Goal: Download file/media: Download file/media

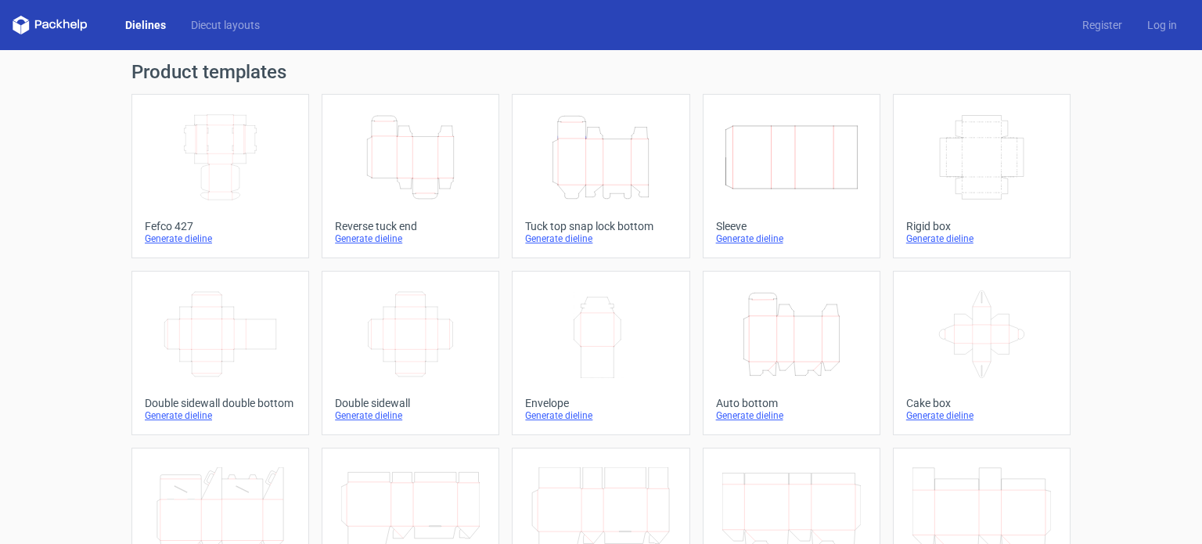
click at [225, 138] on icon "Width Depth Height" at bounding box center [220, 157] width 138 height 88
click at [221, 165] on icon "Width Depth Height" at bounding box center [220, 157] width 138 height 88
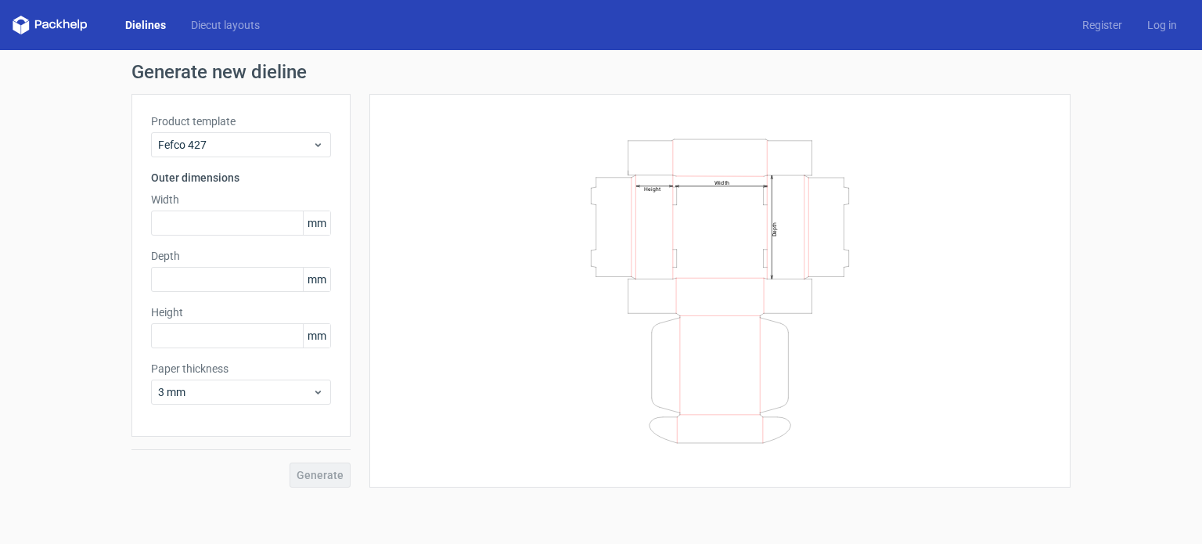
click at [1040, 201] on div "Width Depth Height" at bounding box center [720, 290] width 662 height 354
click at [198, 228] on input "text" at bounding box center [241, 222] width 180 height 25
type input "430"
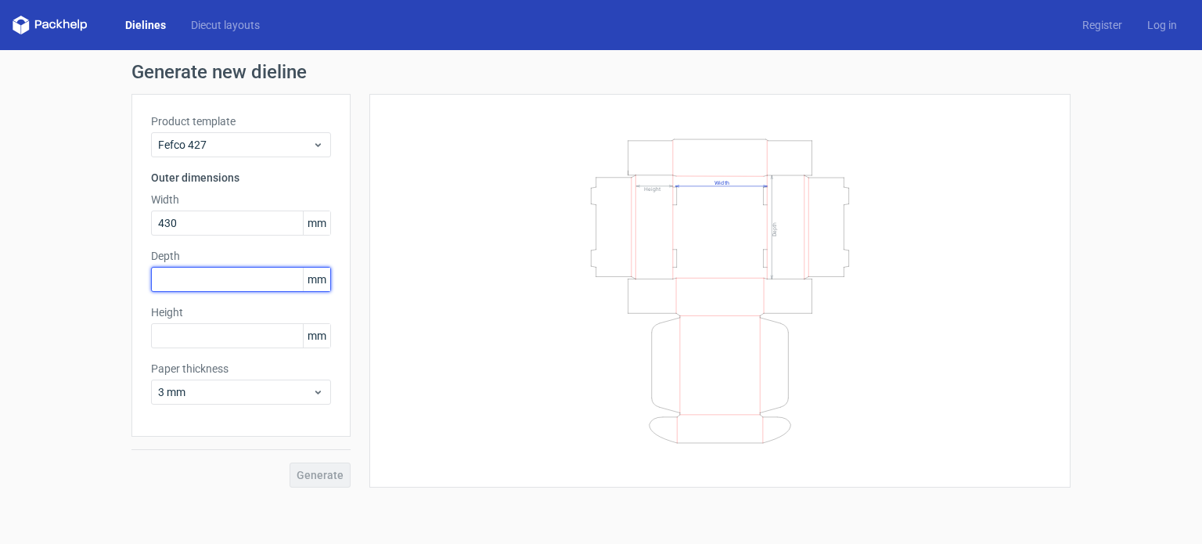
click at [214, 275] on input "text" at bounding box center [241, 279] width 180 height 25
type input "340"
click at [168, 322] on div "Height mm" at bounding box center [241, 326] width 180 height 44
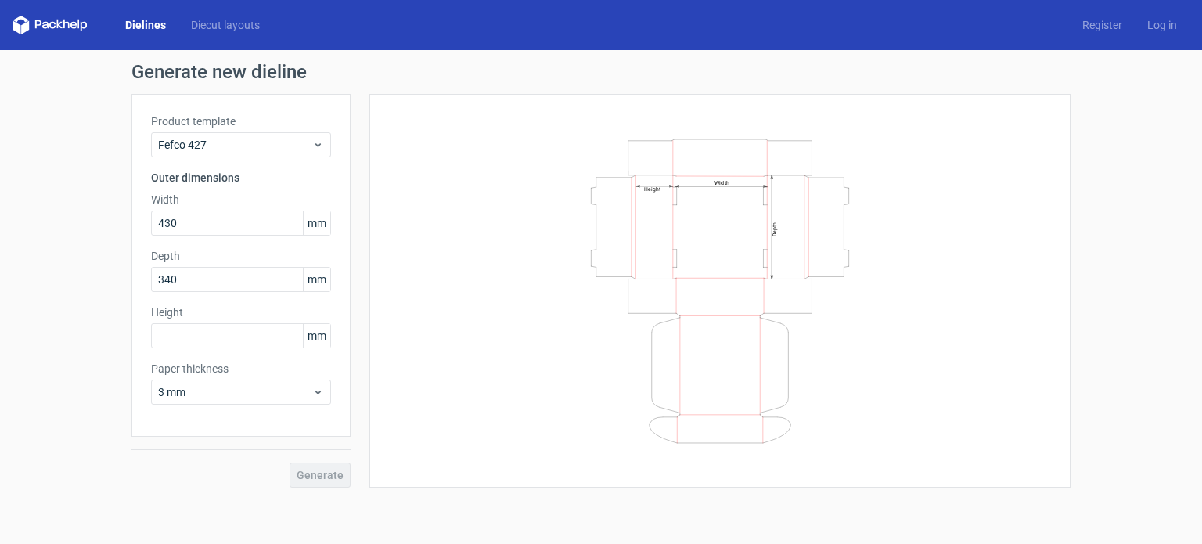
click at [168, 322] on div "Height mm" at bounding box center [241, 326] width 180 height 44
click at [172, 322] on div "Height mm" at bounding box center [241, 326] width 180 height 44
click at [228, 327] on input "text" at bounding box center [241, 335] width 180 height 25
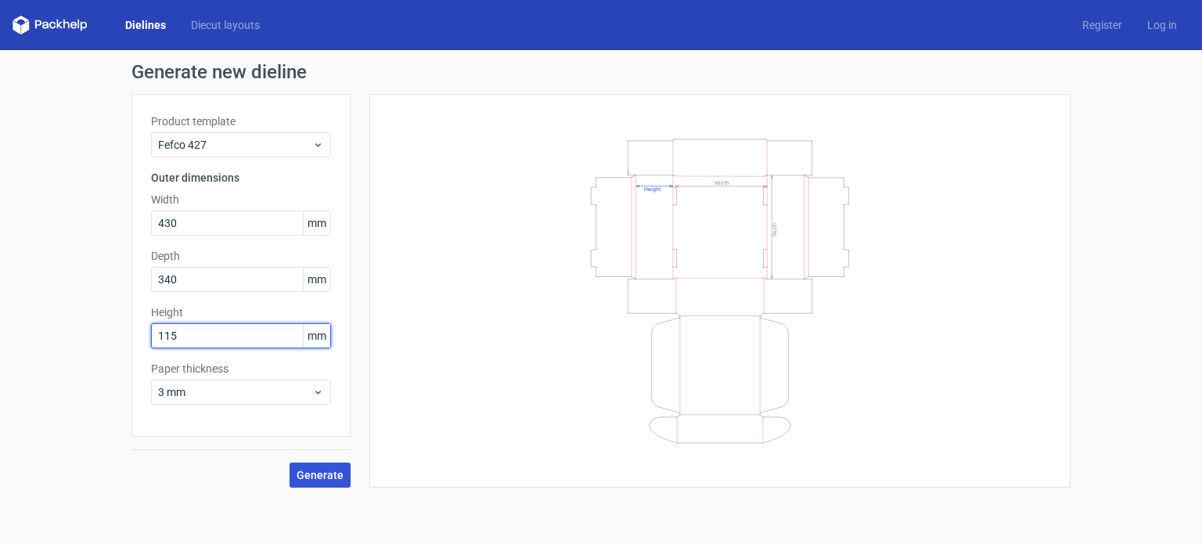
type input "115"
click at [322, 471] on span "Generate" at bounding box center [319, 474] width 47 height 11
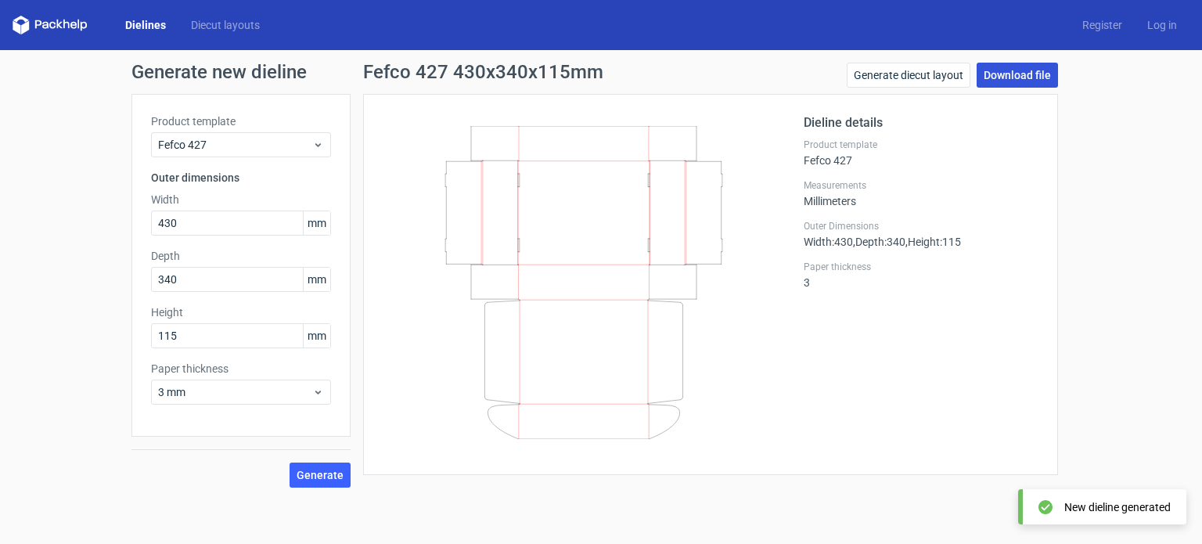
click at [1007, 78] on link "Download file" at bounding box center [1016, 75] width 81 height 25
